Goal: Find specific page/section: Find specific page/section

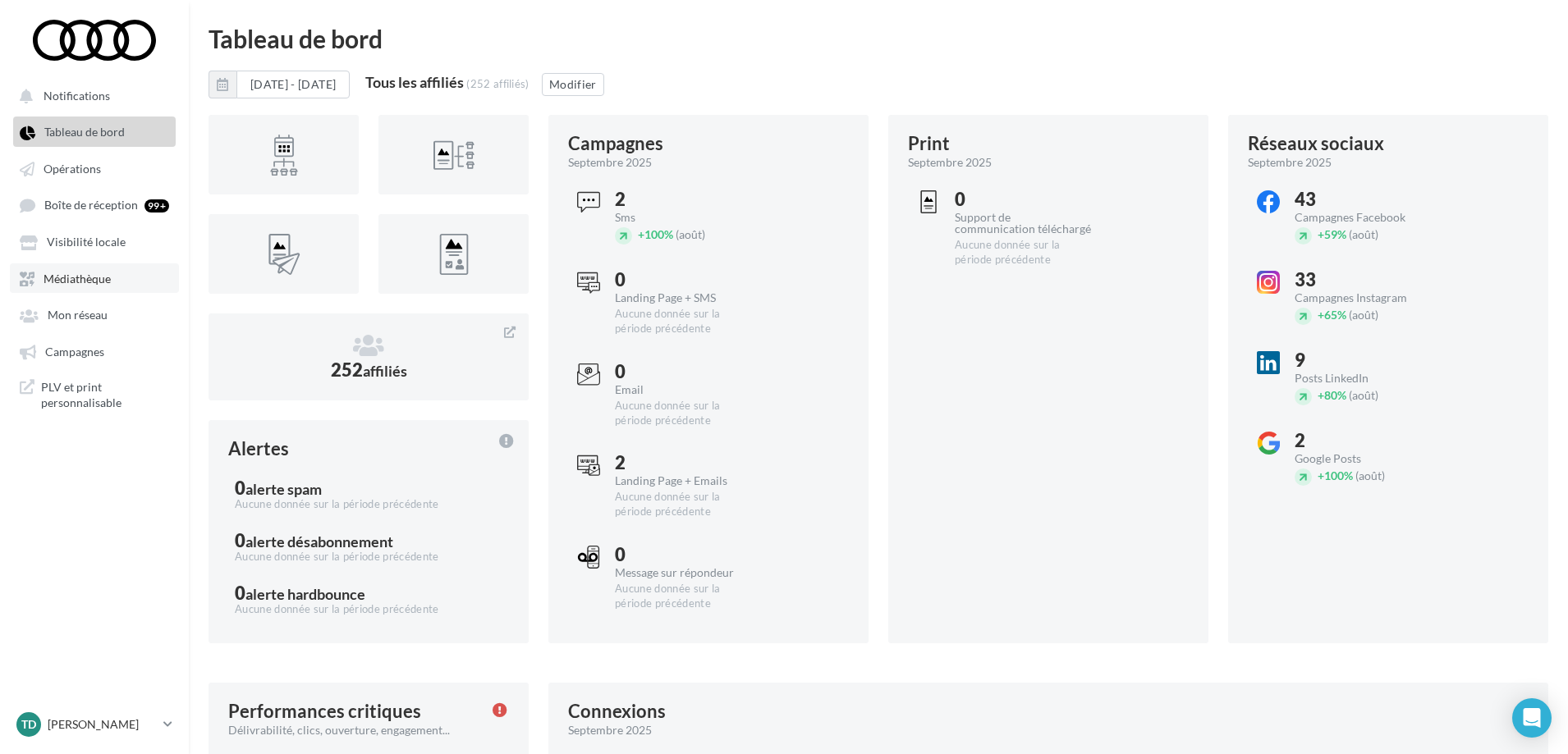
click at [104, 279] on span "Médiathèque" at bounding box center [77, 278] width 67 height 14
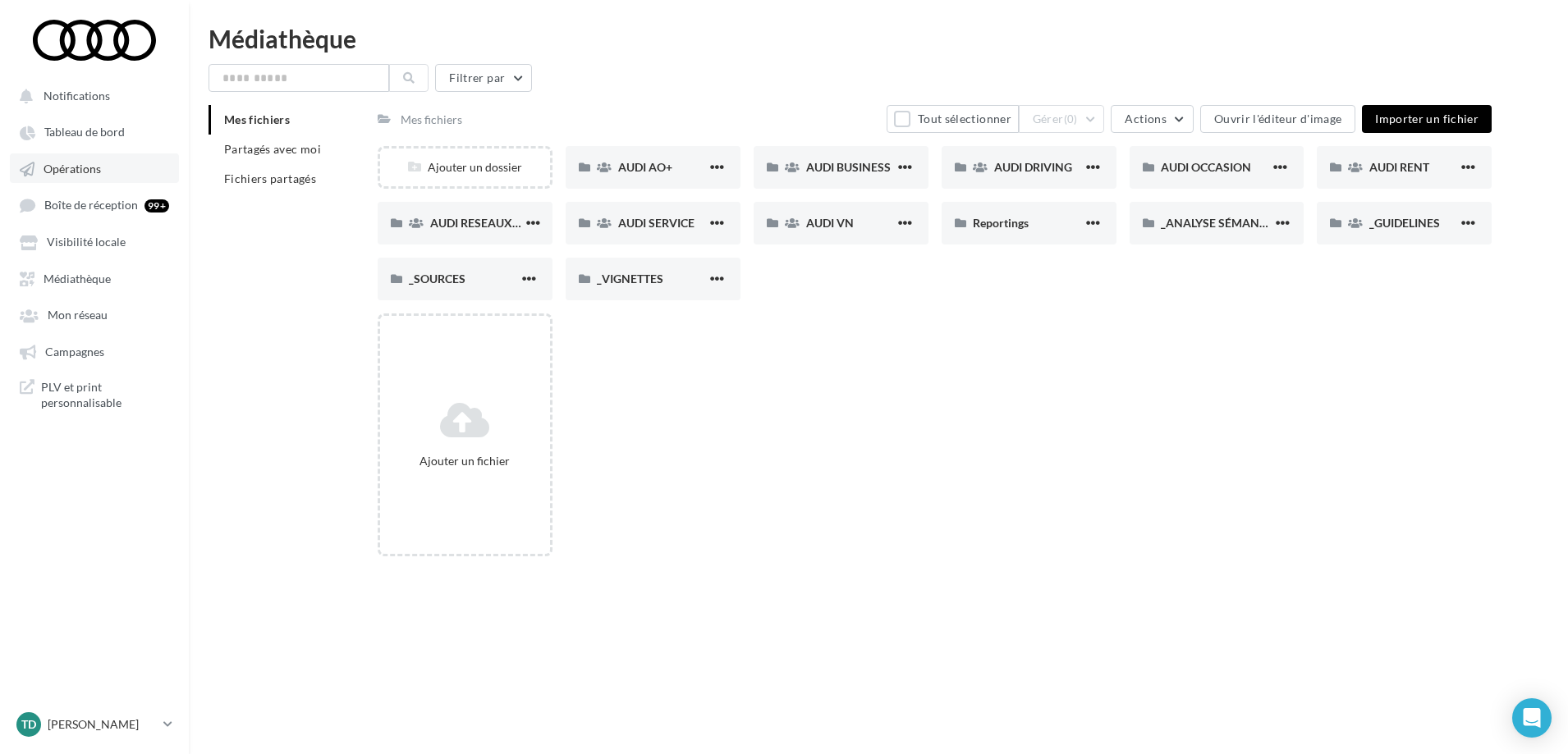
click at [64, 166] on span "Opérations" at bounding box center [73, 168] width 57 height 14
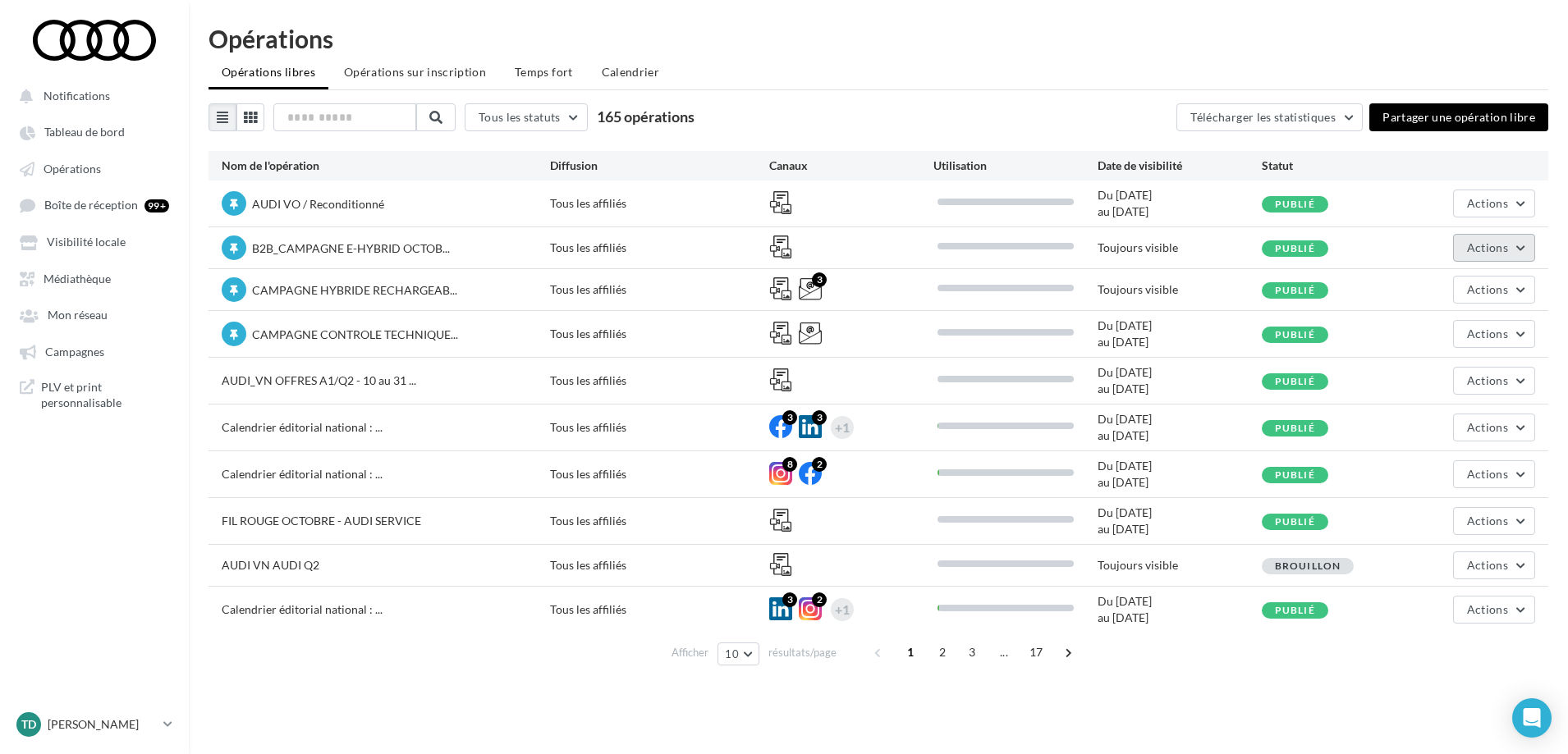
click at [1482, 253] on span "Actions" at bounding box center [1487, 247] width 41 height 14
click at [965, 41] on div "Opérations" at bounding box center [878, 38] width 1340 height 24
click at [810, 289] on icon at bounding box center [811, 289] width 23 height 23
drag, startPoint x: 705, startPoint y: 123, endPoint x: 607, endPoint y: 116, distance: 98.2
click at [607, 116] on span "165 opérations" at bounding box center [645, 116] width 98 height 18
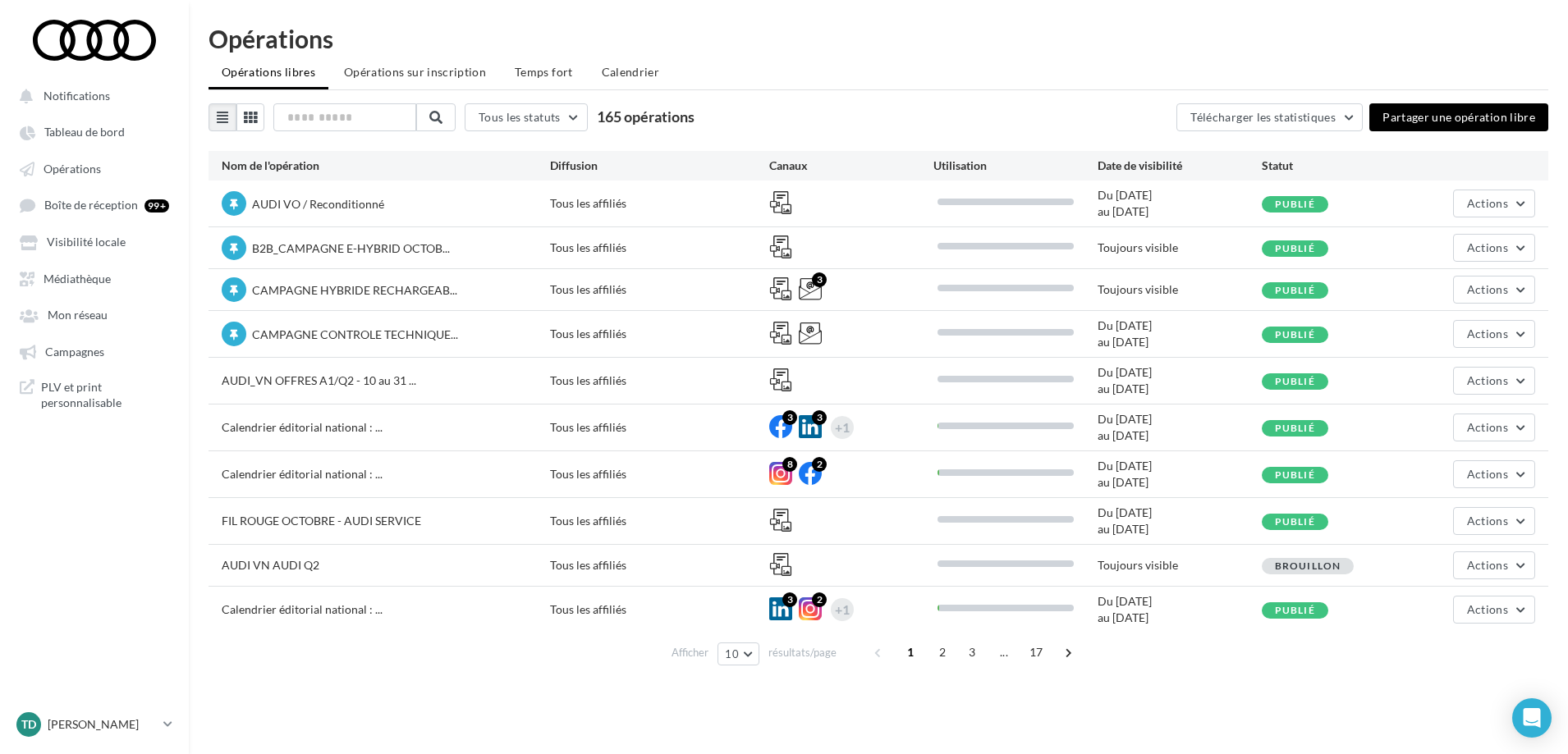
click at [694, 117] on span "165 opérations" at bounding box center [645, 116] width 98 height 18
drag, startPoint x: 704, startPoint y: 116, endPoint x: 606, endPoint y: 122, distance: 98.2
click at [606, 122] on span "165 opérations" at bounding box center [645, 116] width 98 height 18
click at [747, 654] on button "10" at bounding box center [738, 654] width 42 height 23
click at [740, 598] on span "50" at bounding box center [737, 595] width 13 height 13
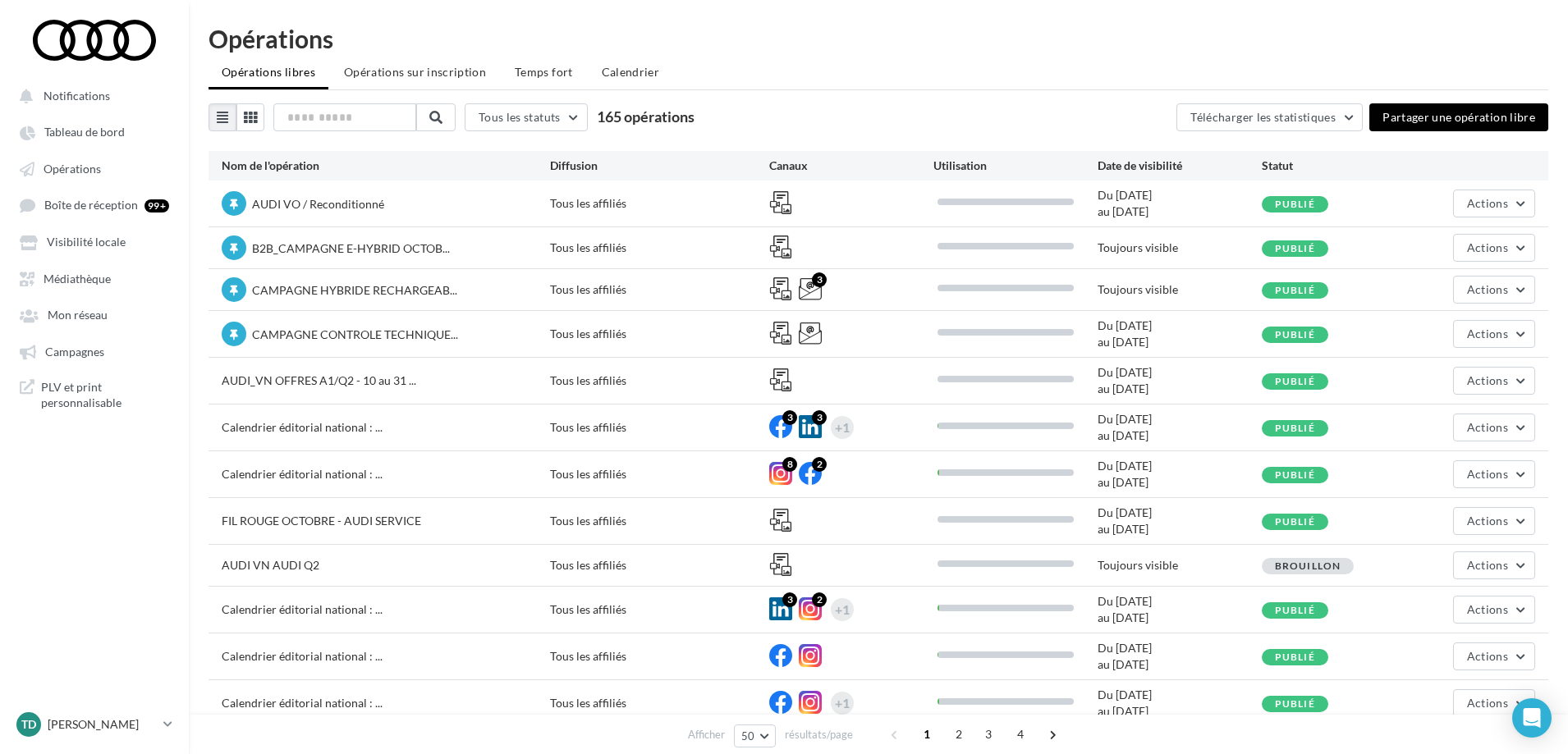
click at [888, 85] on ul "Opérations libres Opérations sur inscription Temps fort Calendrier" at bounding box center [878, 73] width 1340 height 33
click at [163, 714] on link "TD [PERSON_NAME] [EMAIL_ADDRESS][DOMAIN_NAME]" at bounding box center [94, 724] width 162 height 31
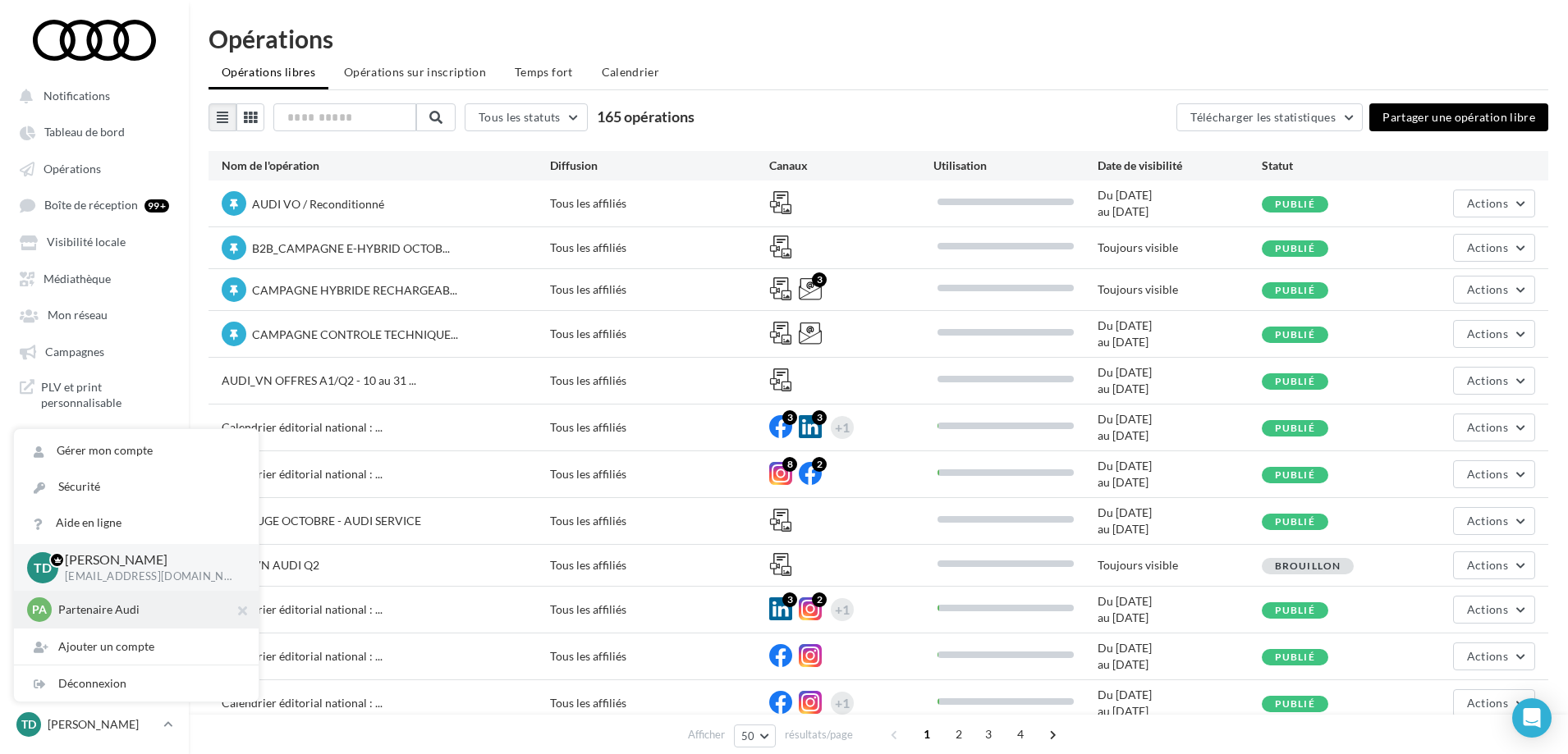
click at [90, 611] on p "Partenaire Audi" at bounding box center [149, 610] width 181 height 16
